Goal: Task Accomplishment & Management: Manage account settings

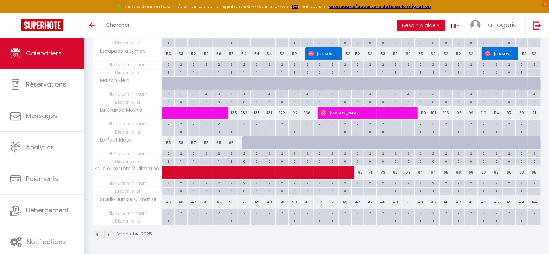
scroll to position [320, 0]
click at [420, 202] on div "48" at bounding box center [420, 202] width 12 height 13
radio input "true"
radio input "false"
type input "48"
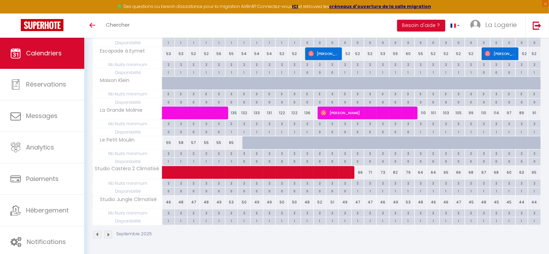
type input "Dim 21 Septembre 2025"
type input "Lun 22 Septembre 2025"
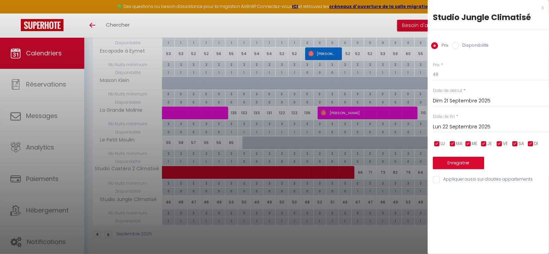
click at [455, 46] on input "Disponibilité" at bounding box center [455, 45] width 7 height 7
radio input "true"
radio input "false"
click at [443, 73] on select "Disponible Indisponible" at bounding box center [491, 74] width 116 height 13
select select "0"
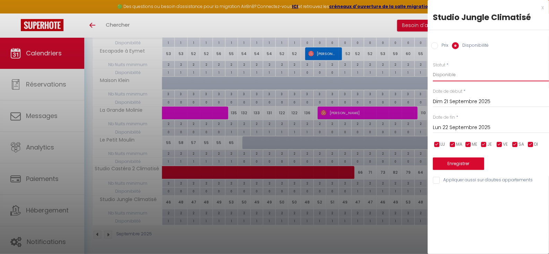
click at [433, 68] on select "Disponible Indisponible" at bounding box center [491, 74] width 116 height 13
click at [457, 128] on input "Lun 22 Septembre 2025" at bounding box center [491, 127] width 116 height 9
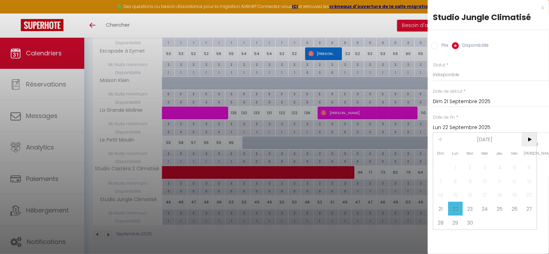
click at [529, 140] on span ">" at bounding box center [528, 140] width 15 height 14
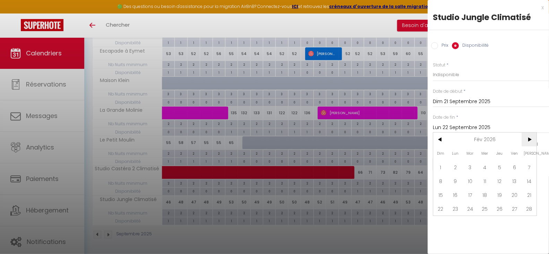
click at [529, 140] on span ">" at bounding box center [528, 140] width 15 height 14
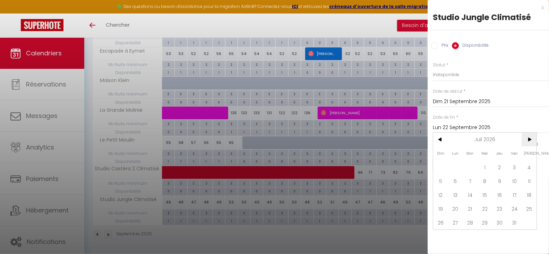
click at [529, 140] on span ">" at bounding box center [528, 140] width 15 height 14
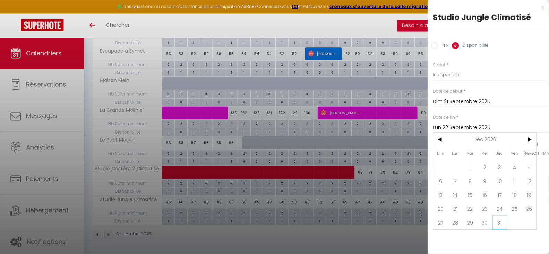
click at [501, 222] on span "31" at bounding box center [499, 223] width 15 height 14
type input "Jeu 31 Décembre 2026"
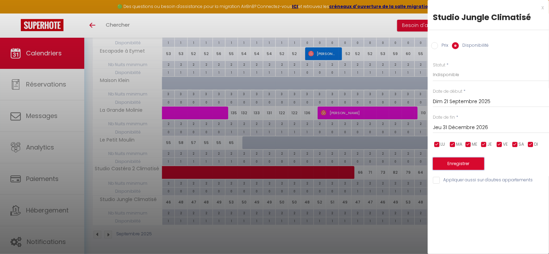
click at [459, 163] on button "Enregistrer" at bounding box center [458, 164] width 51 height 12
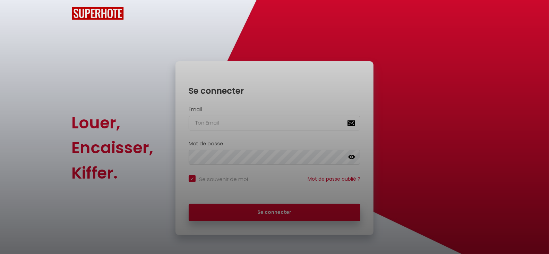
checkbox input "true"
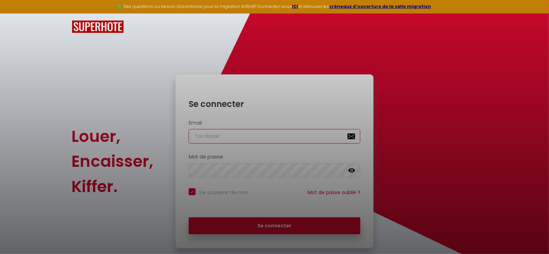
type input "[EMAIL_ADDRESS][DOMAIN_NAME]"
checkbox input "true"
click at [265, 226] on div at bounding box center [274, 127] width 549 height 254
click at [271, 226] on div at bounding box center [274, 127] width 549 height 254
click at [266, 101] on div at bounding box center [274, 127] width 549 height 254
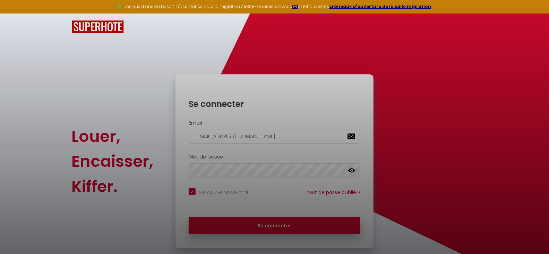
click at [118, 81] on div at bounding box center [274, 127] width 549 height 254
click at [273, 225] on div at bounding box center [274, 127] width 549 height 254
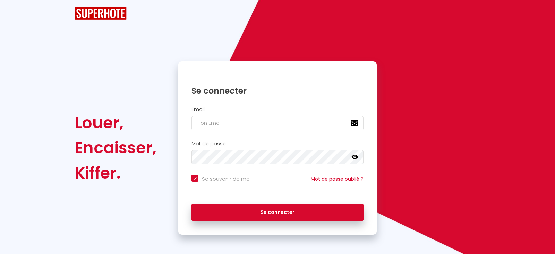
checkbox input "true"
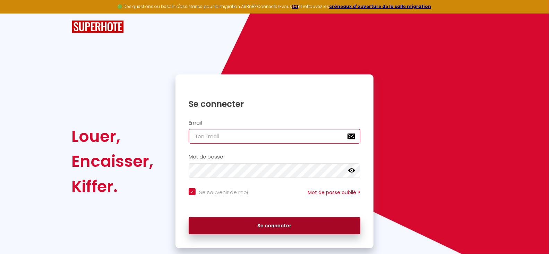
type input "[EMAIL_ADDRESS][DOMAIN_NAME]"
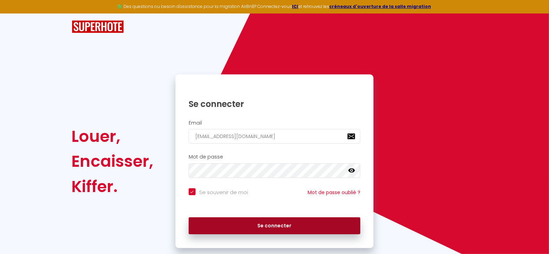
click at [273, 225] on button "Se connecter" at bounding box center [275, 226] width 172 height 17
checkbox input "true"
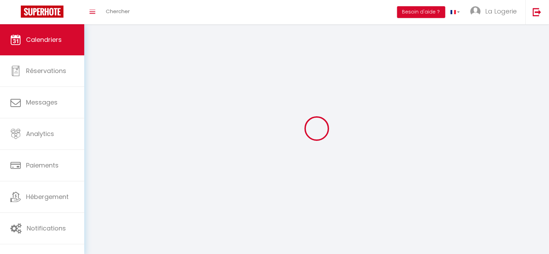
select select
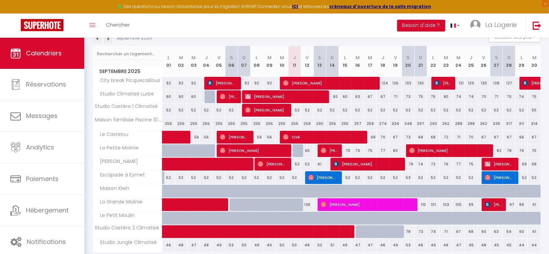
scroll to position [109, 0]
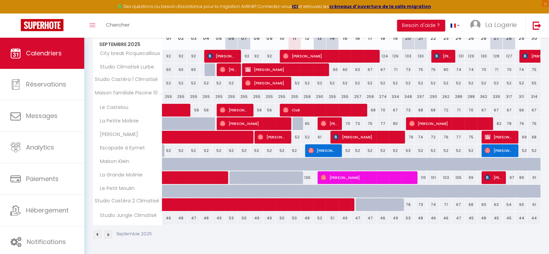
click at [420, 219] on div "48" at bounding box center [420, 218] width 12 height 13
type input "48"
select select "1"
type input "Dim 21 Septembre 2025"
type input "Lun 22 Septembre 2025"
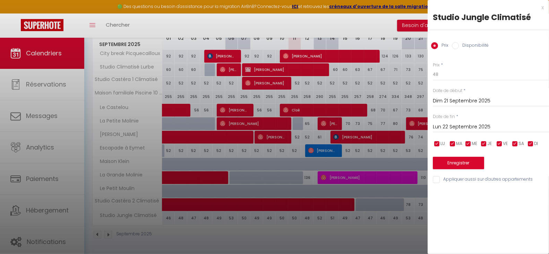
click at [456, 46] on input "Disponibilité" at bounding box center [455, 45] width 7 height 7
radio input "true"
radio input "false"
click at [442, 75] on select "Disponible Indisponible" at bounding box center [491, 74] width 116 height 13
select select "0"
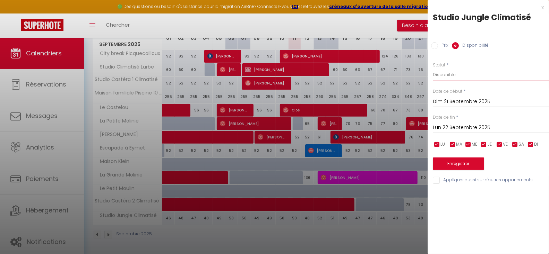
click at [433, 68] on select "Disponible Indisponible" at bounding box center [491, 74] width 116 height 13
click at [444, 101] on input "Dim 21 Septembre 2025" at bounding box center [491, 101] width 116 height 9
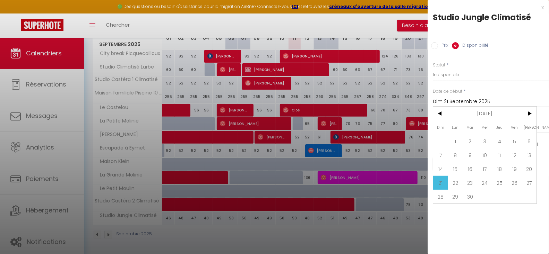
click at [440, 182] on span "21" at bounding box center [440, 183] width 15 height 14
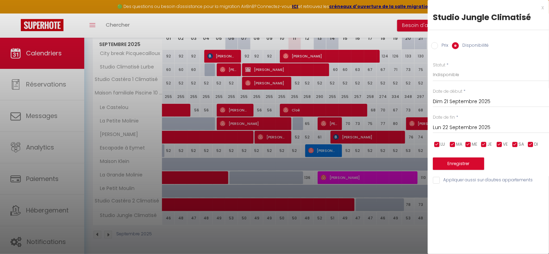
click at [459, 126] on input "Lun 22 Septembre 2025" at bounding box center [491, 127] width 116 height 9
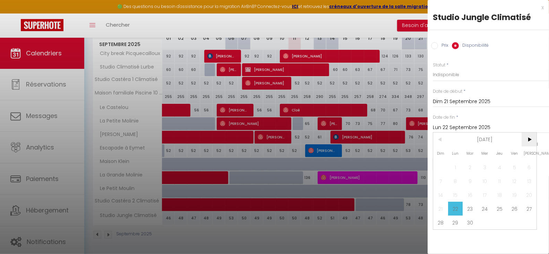
click at [529, 140] on span ">" at bounding box center [528, 140] width 15 height 14
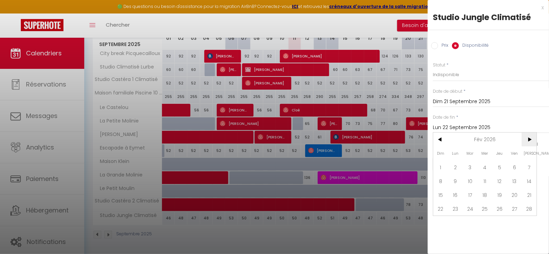
click at [529, 140] on span ">" at bounding box center [528, 140] width 15 height 14
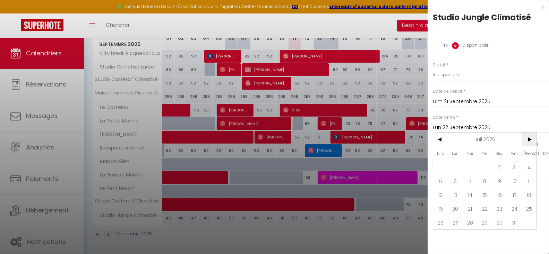
click at [529, 140] on span ">" at bounding box center [528, 140] width 15 height 14
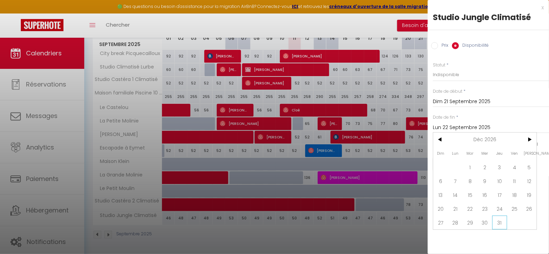
click at [499, 222] on span "31" at bounding box center [499, 223] width 15 height 14
type input "Jeu 31 Décembre 2026"
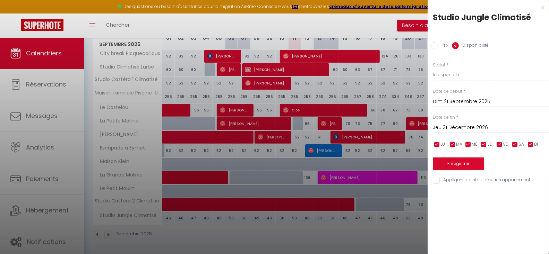
click at [490, 209] on div "x Studio Jungle Climatisé Prix Disponibilité Prix * 48 Statut * Disponible Indi…" at bounding box center [487, 127] width 121 height 254
click at [458, 163] on button "Enregistrer" at bounding box center [458, 164] width 51 height 12
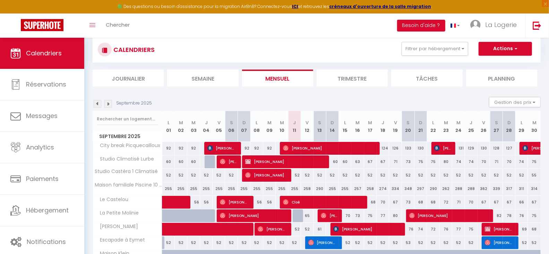
scroll to position [16, 0]
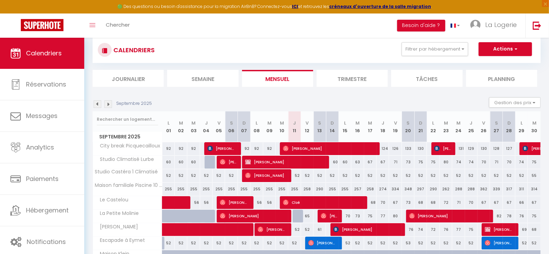
click at [110, 104] on img at bounding box center [108, 105] width 8 height 8
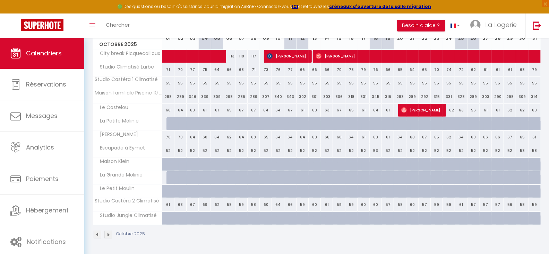
scroll to position [0, 0]
